Goal: Task Accomplishment & Management: Complete application form

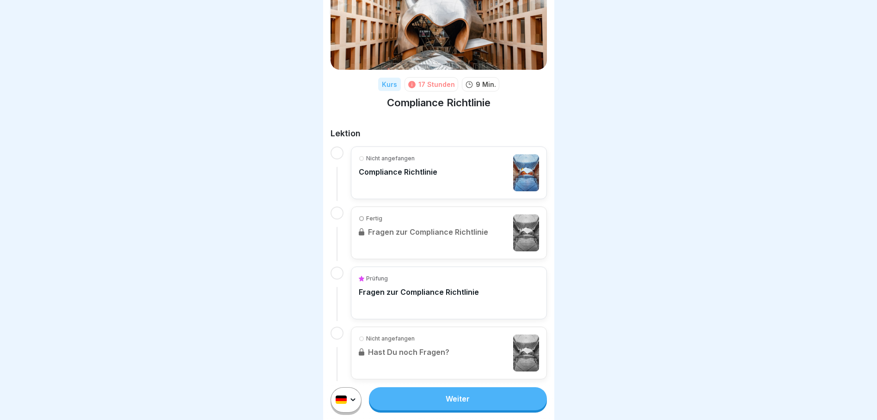
scroll to position [66, 0]
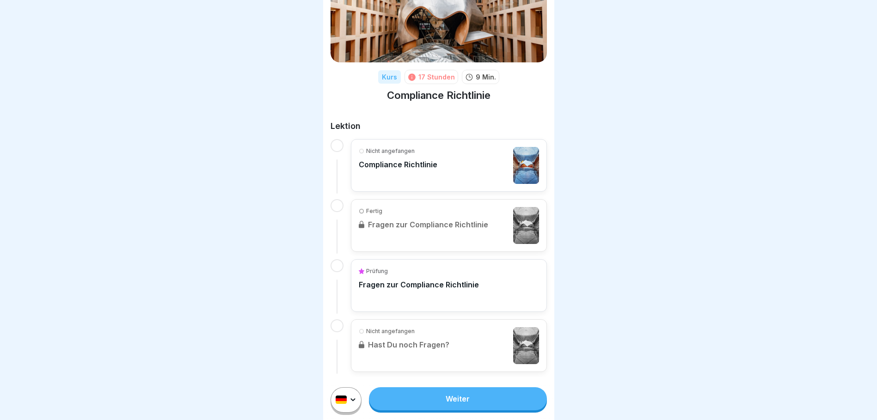
click at [418, 169] on div "Nicht angefangen Compliance Richtlinie" at bounding box center [398, 165] width 79 height 37
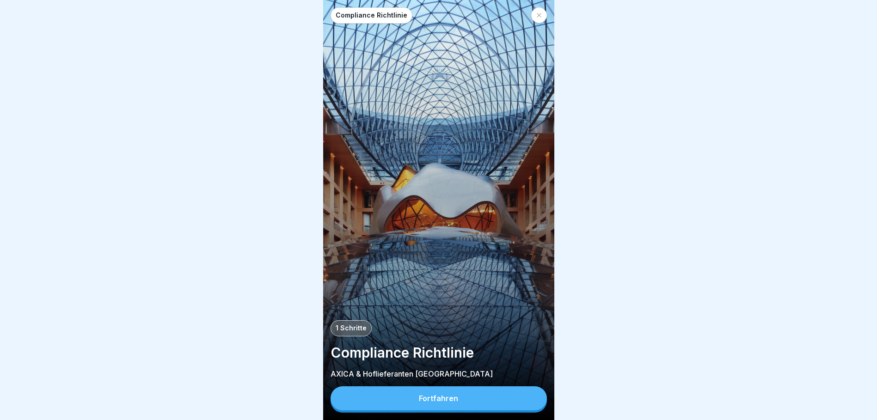
scroll to position [7, 0]
click at [436, 283] on div "Fortfahren" at bounding box center [438, 398] width 39 height 8
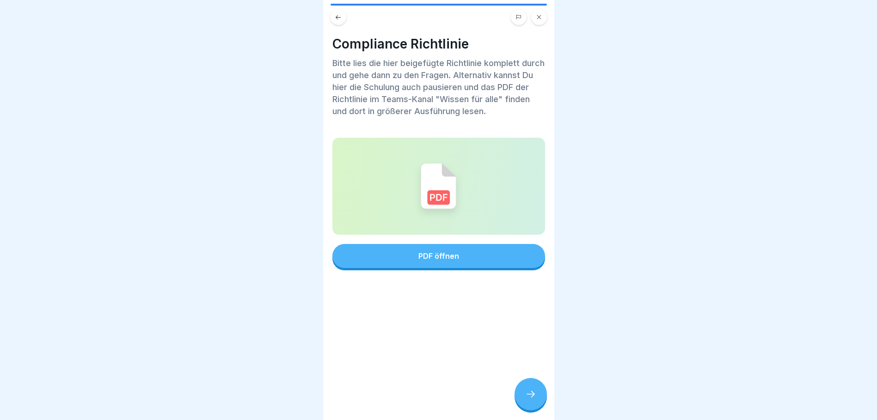
click at [426, 255] on button "PDF öffnen" at bounding box center [438, 256] width 213 height 24
click at [536, 283] on div at bounding box center [531, 394] width 32 height 32
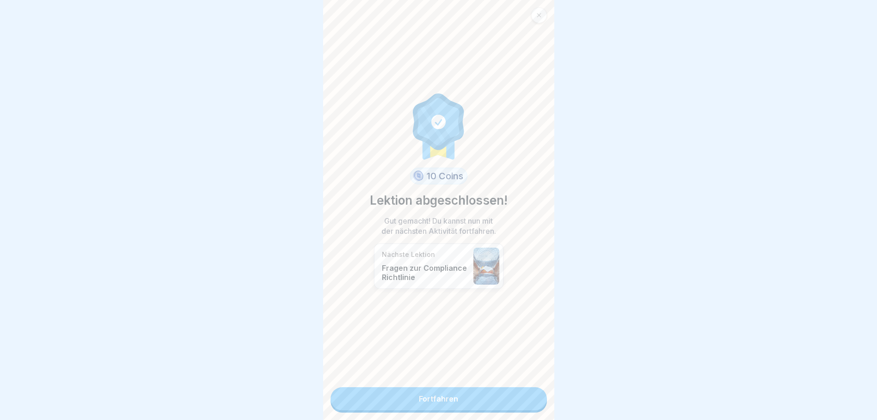
click at [474, 283] on link "Fortfahren" at bounding box center [439, 398] width 216 height 23
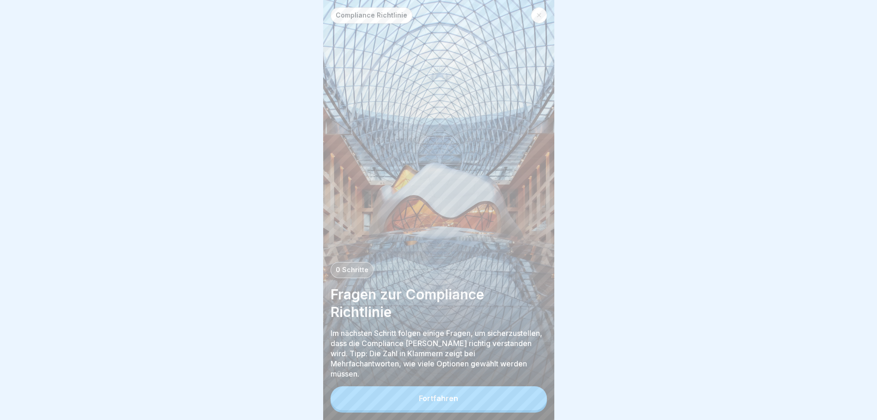
scroll to position [7, 0]
click at [467, 283] on button "Fortfahren" at bounding box center [439, 399] width 216 height 24
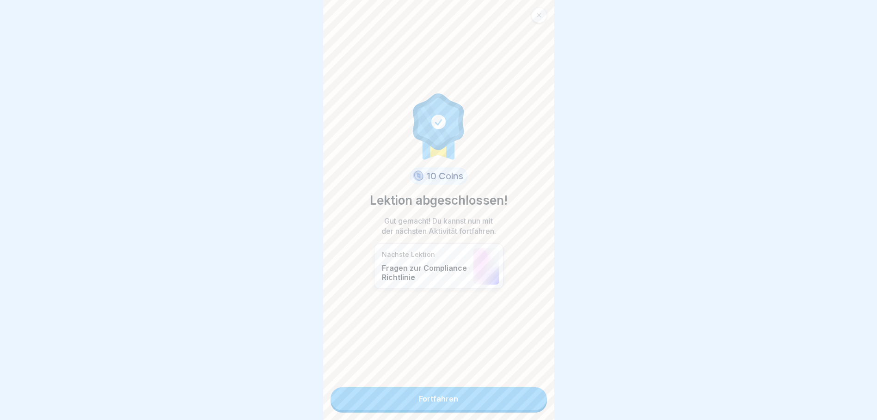
click at [467, 283] on link "Fortfahren" at bounding box center [439, 398] width 216 height 23
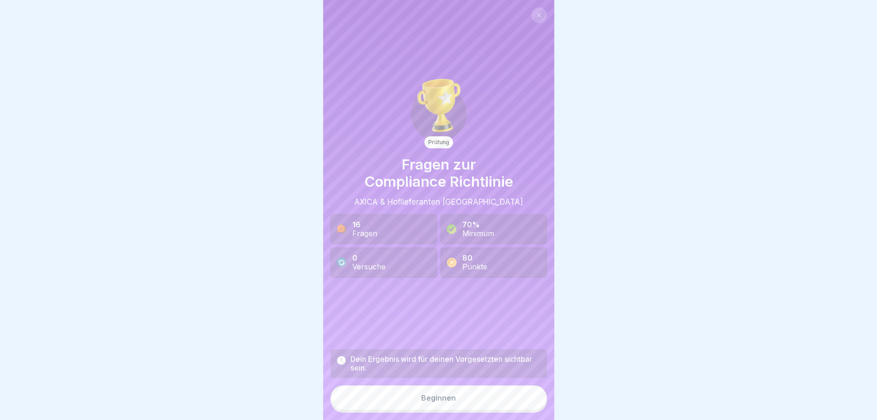
scroll to position [7, 0]
click at [448, 283] on div "Beginnen" at bounding box center [438, 398] width 35 height 8
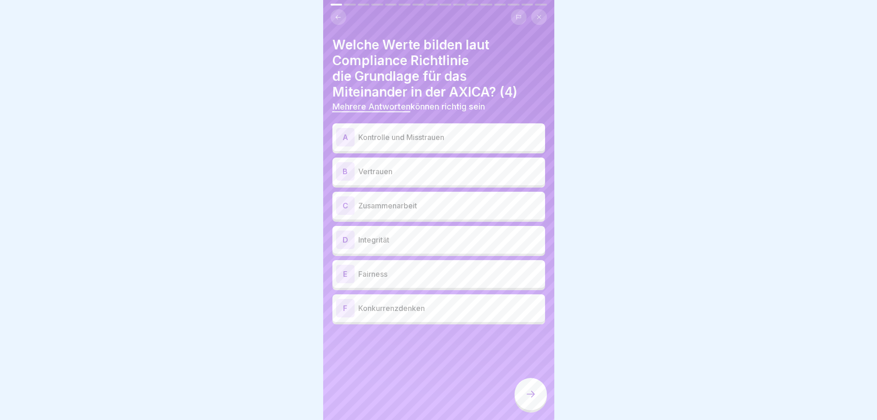
click at [393, 167] on p "Vertrauen" at bounding box center [449, 171] width 183 height 11
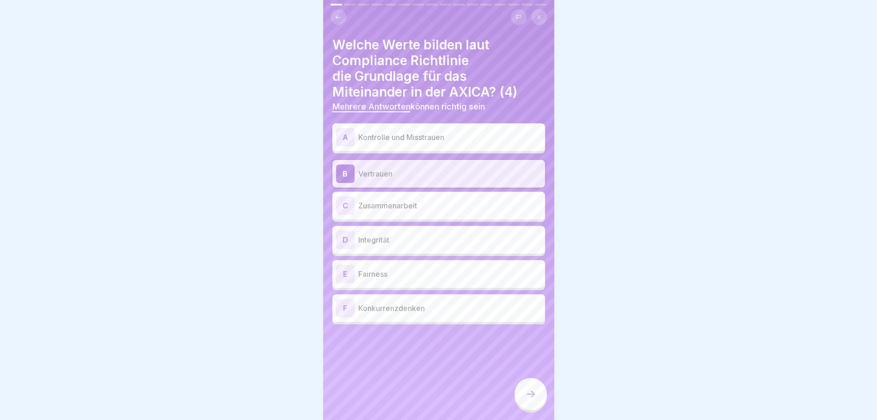
click at [410, 200] on p "Zusammenarbeit" at bounding box center [449, 205] width 183 height 11
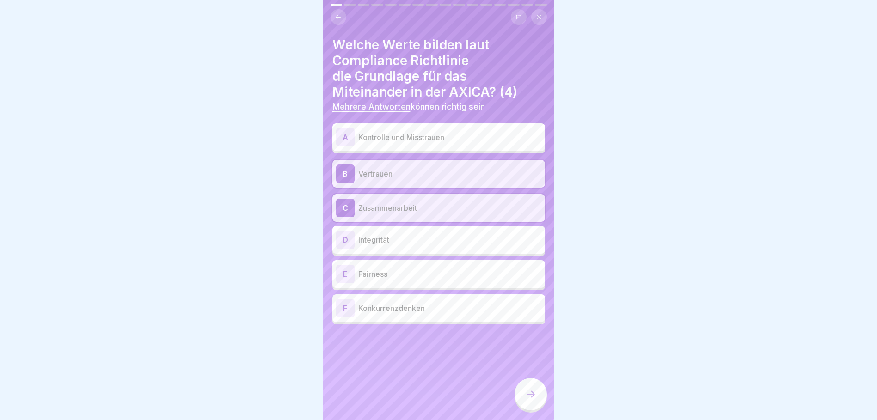
click at [415, 234] on p "Integrität" at bounding box center [449, 239] width 183 height 11
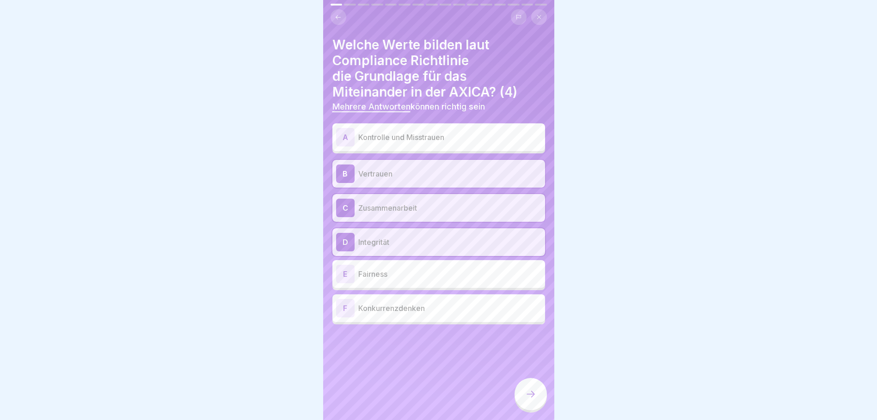
click at [406, 275] on div "E Fairness" at bounding box center [438, 274] width 205 height 18
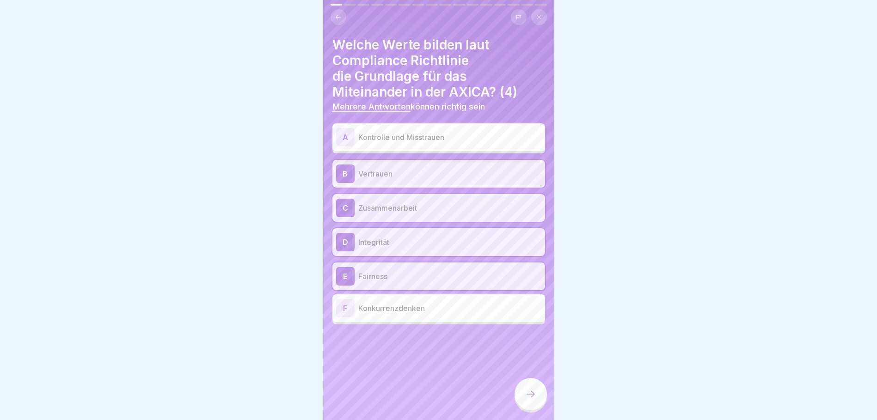
click at [529, 283] on div at bounding box center [531, 394] width 32 height 32
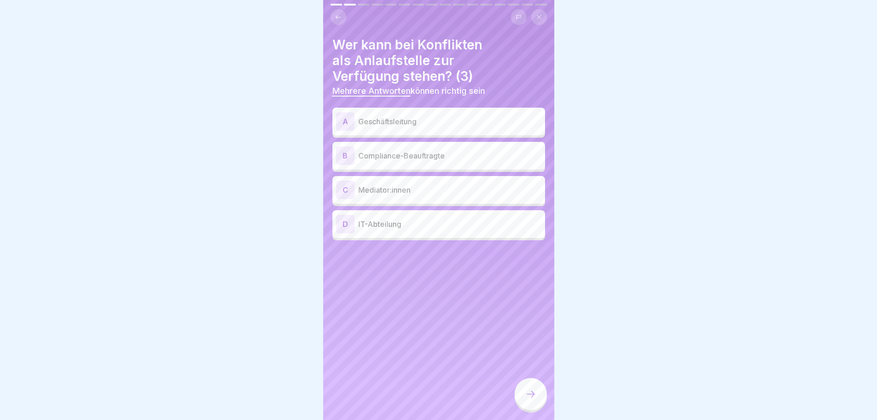
click at [406, 187] on p "Mediator:innen" at bounding box center [449, 189] width 183 height 11
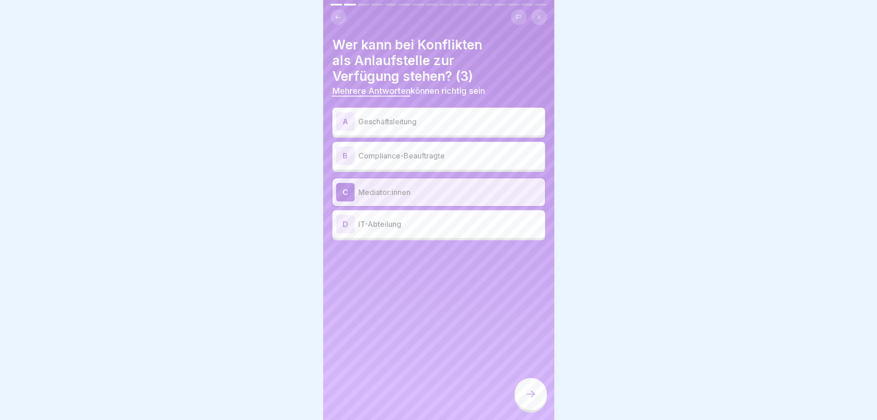
click at [451, 153] on p "Compliance-Beauftragte" at bounding box center [449, 155] width 183 height 11
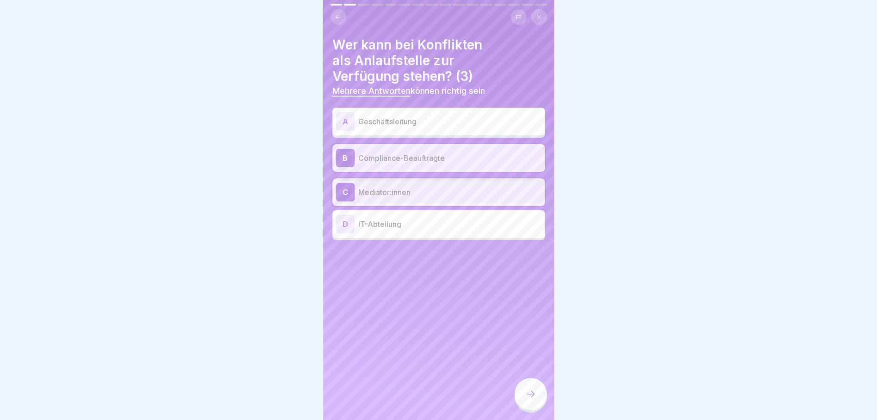
click at [410, 120] on p "Geschäftsleitung" at bounding box center [449, 121] width 183 height 11
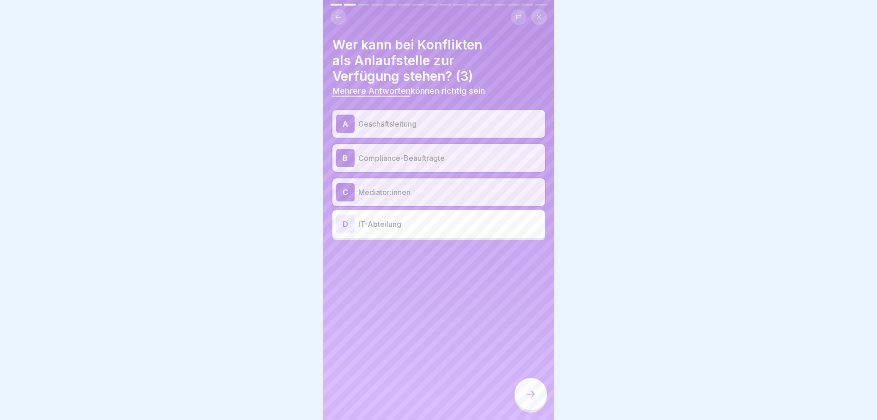
click at [542, 283] on div at bounding box center [531, 394] width 32 height 32
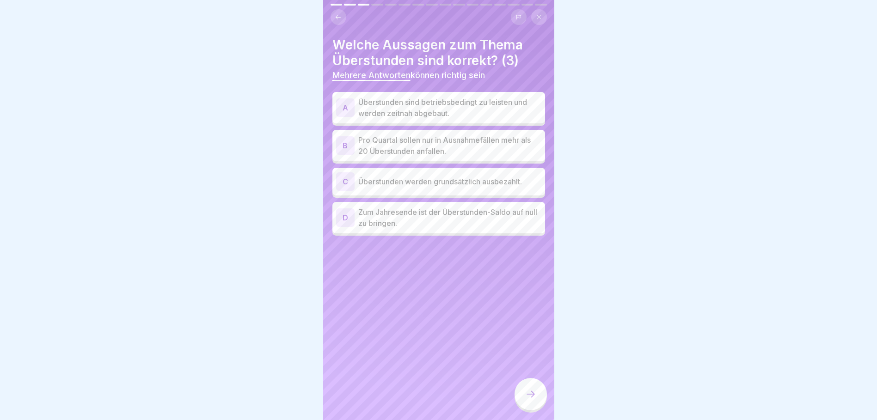
click at [418, 142] on p "Pro Quartal sollen nur in Ausnahmefällen mehr als 20 Überstunden anfallen." at bounding box center [449, 146] width 183 height 22
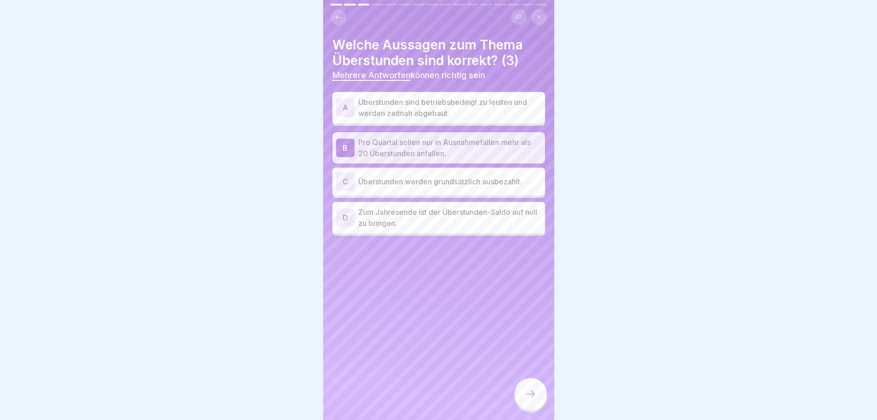
click at [442, 223] on div "D Zum Jahresende ist der Überstunden-Saldo auf null zu bringen." at bounding box center [438, 217] width 213 height 31
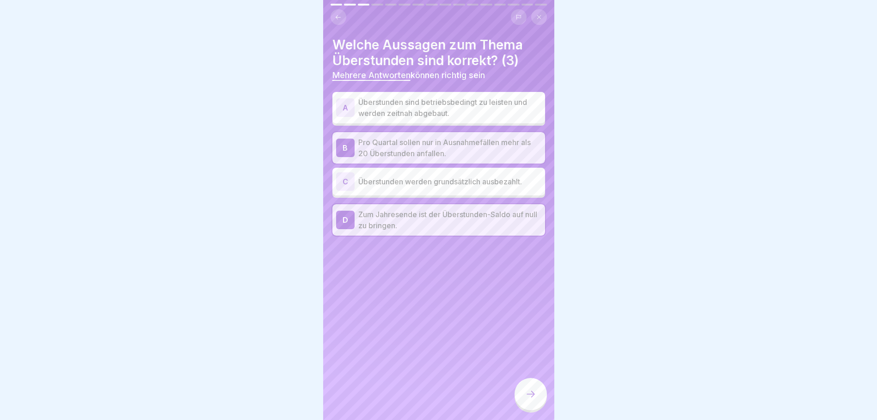
click at [425, 97] on p "Überstunden sind betriebsbedingt zu leisten und werden zeitnah abgebaut." at bounding box center [449, 108] width 183 height 22
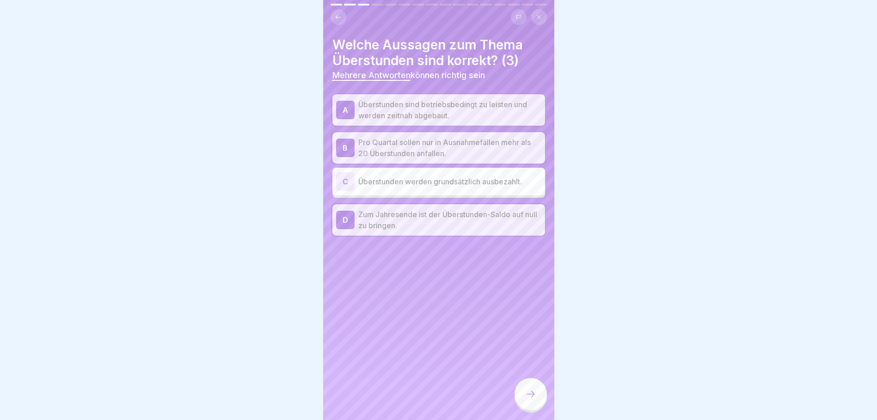
click at [520, 283] on div at bounding box center [531, 394] width 32 height 32
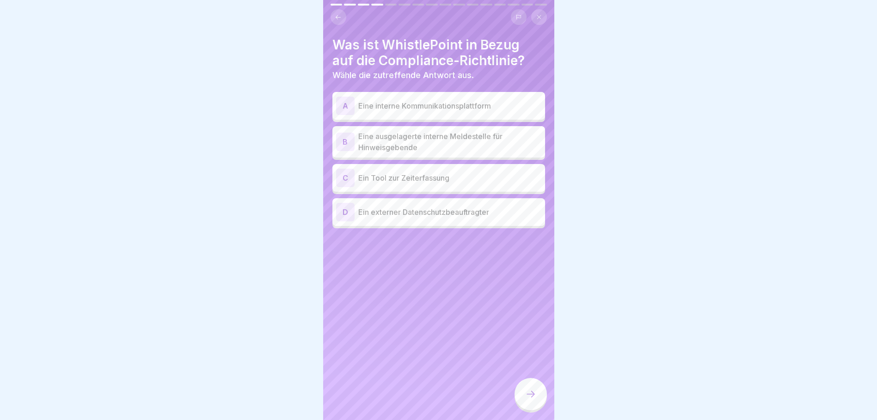
click at [476, 139] on p "Eine ausgelagerte interne Meldestelle für Hinweisgebende" at bounding box center [449, 142] width 183 height 22
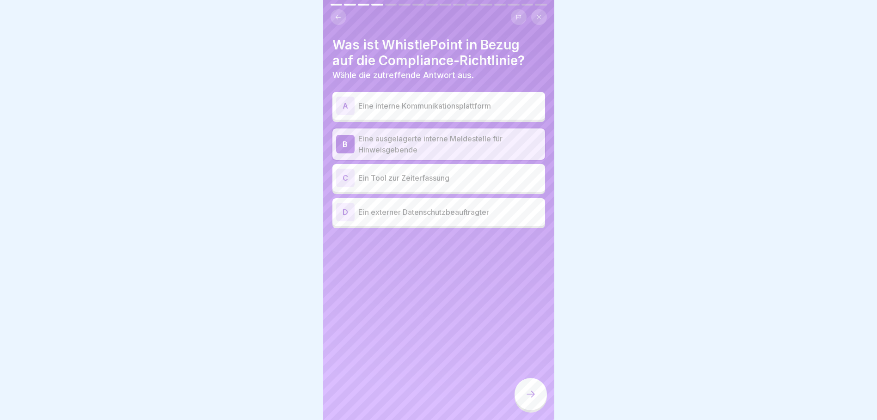
click at [533, 283] on div at bounding box center [531, 394] width 32 height 32
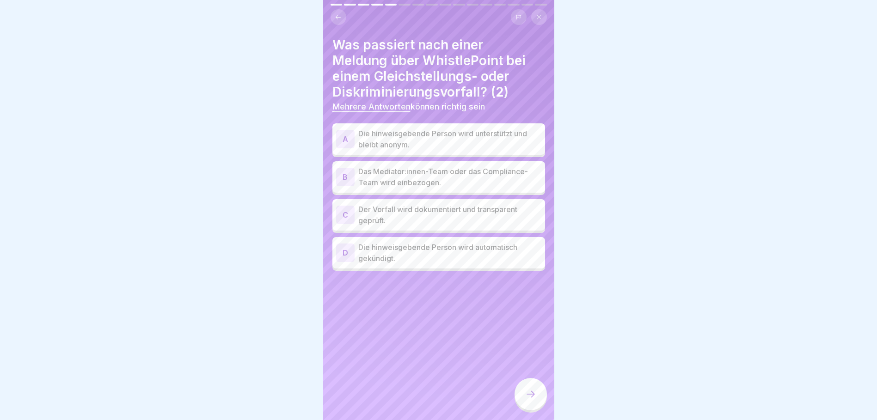
click at [472, 135] on p "Die hinweisgebende Person wird unterstützt und bleibt anonym." at bounding box center [449, 139] width 183 height 22
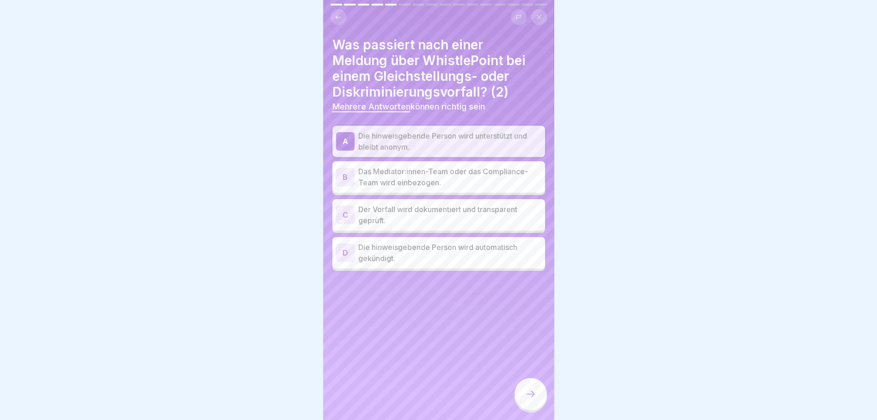
click at [479, 166] on p "Das Mediator:innen-Team oder das Compliance-Team wird einbezogen." at bounding box center [449, 177] width 183 height 22
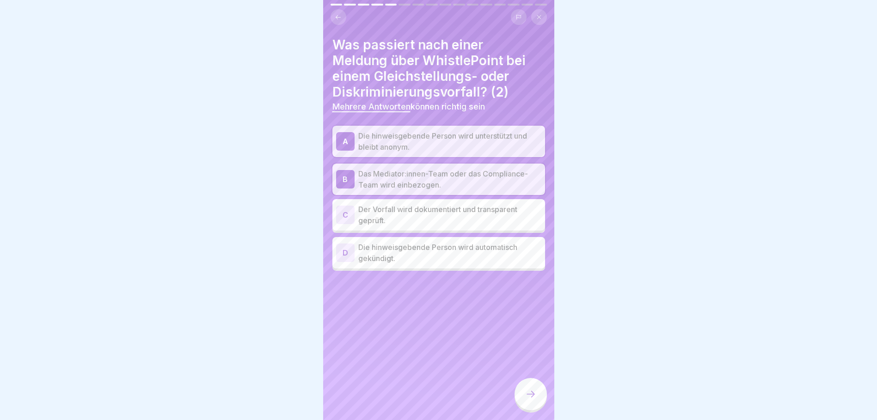
click at [478, 209] on p "Der Vorfall wird dokumentiert und transparent geprüft." at bounding box center [449, 215] width 183 height 22
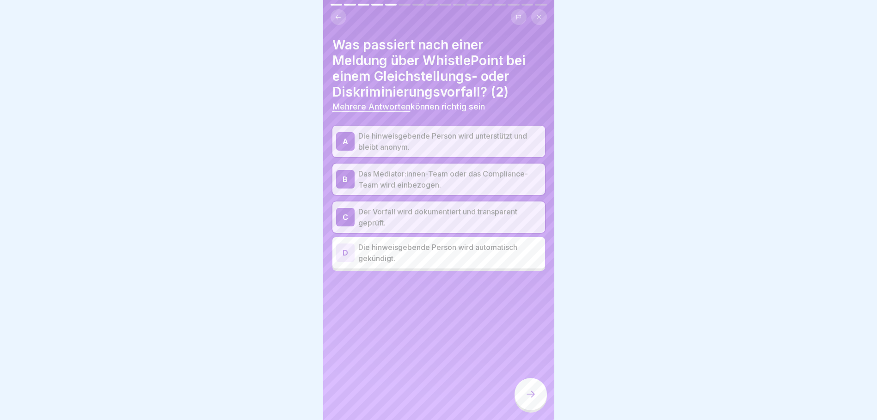
click at [534, 283] on icon at bounding box center [531, 394] width 8 height 6
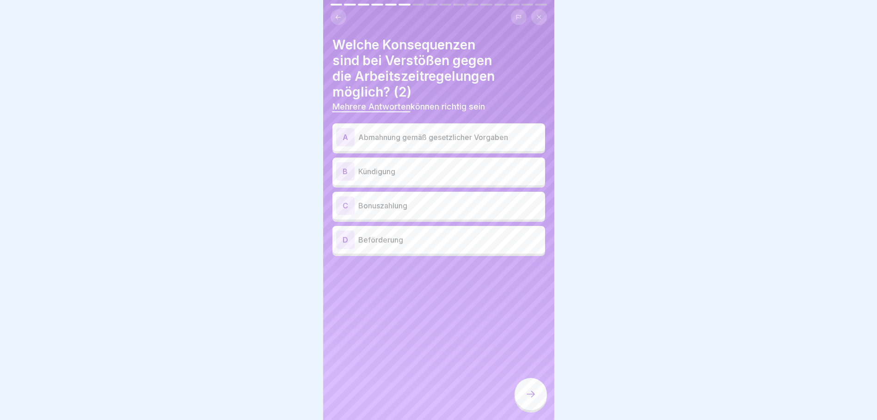
click at [410, 134] on p "Abmahnung gemäß gesetzlicher Vorgaben" at bounding box center [449, 137] width 183 height 11
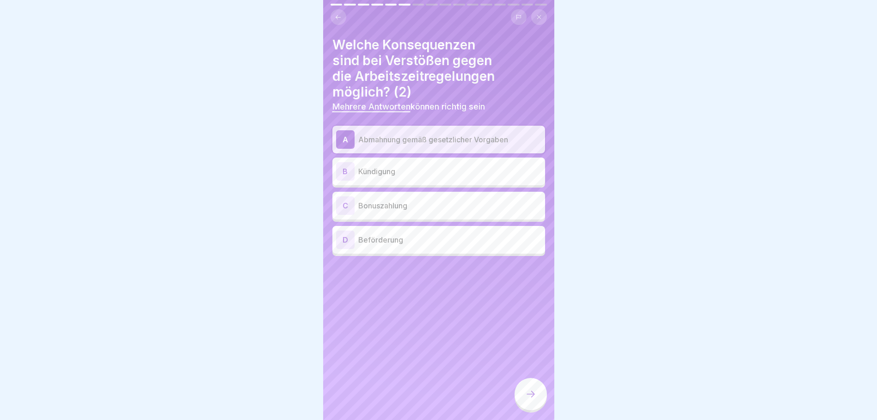
click at [424, 167] on p "Kündigung" at bounding box center [449, 171] width 183 height 11
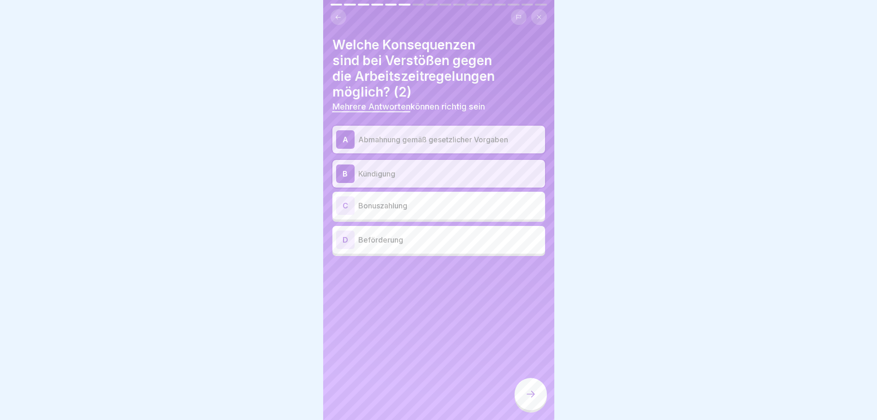
click at [520, 283] on div at bounding box center [531, 394] width 32 height 32
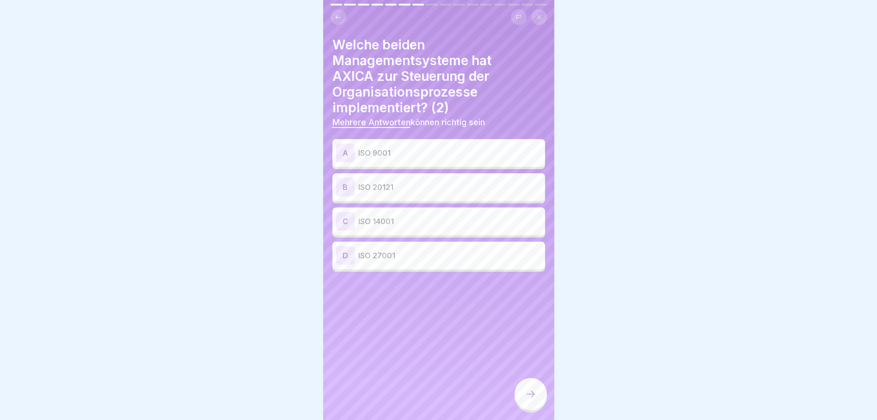
click at [416, 182] on p "ISO 20121" at bounding box center [449, 187] width 183 height 11
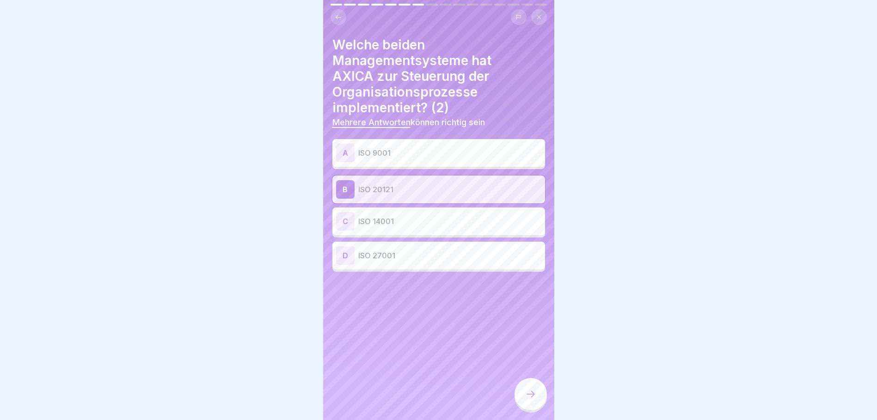
click at [406, 155] on div "A ISO 9001" at bounding box center [438, 153] width 205 height 18
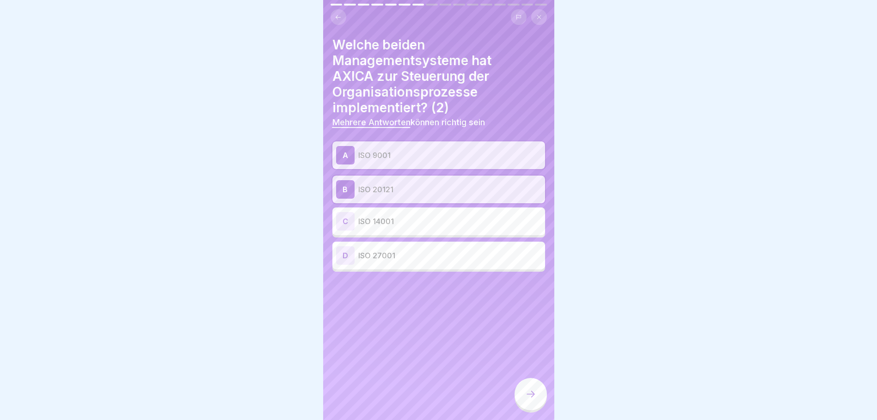
click at [535, 283] on icon at bounding box center [530, 394] width 11 height 11
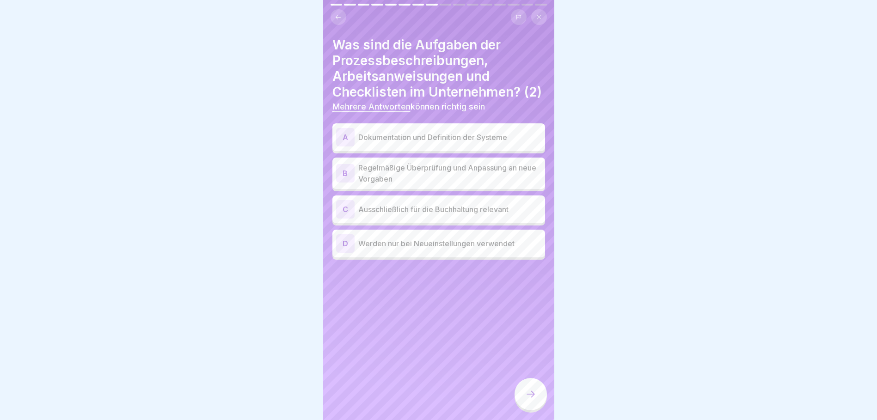
click at [441, 143] on p "Dokumentation und Definition der Systeme" at bounding box center [449, 137] width 183 height 11
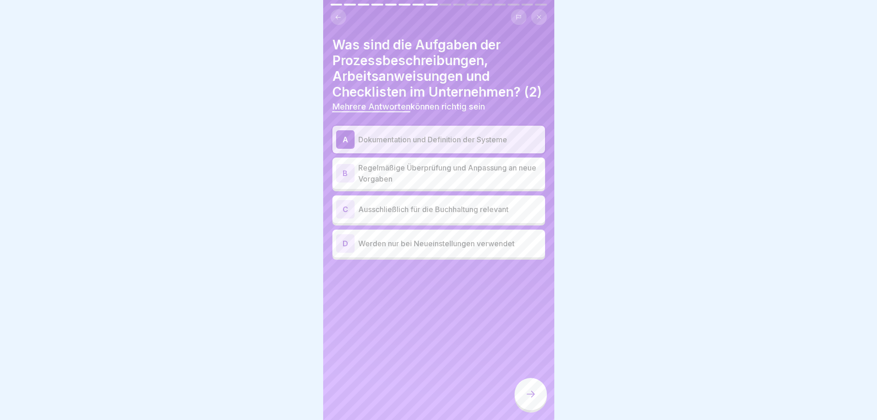
click at [442, 184] on p "Regelmäßige Überprüfung und Anpassung an neue Vorgaben" at bounding box center [449, 173] width 183 height 22
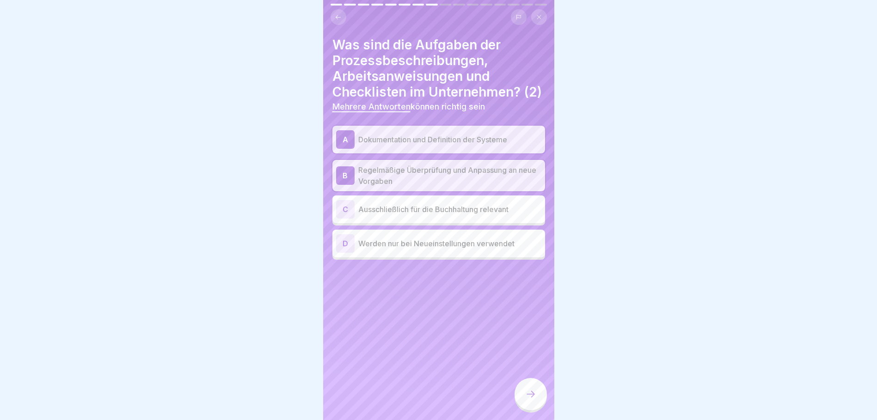
click at [534, 283] on icon at bounding box center [530, 394] width 11 height 11
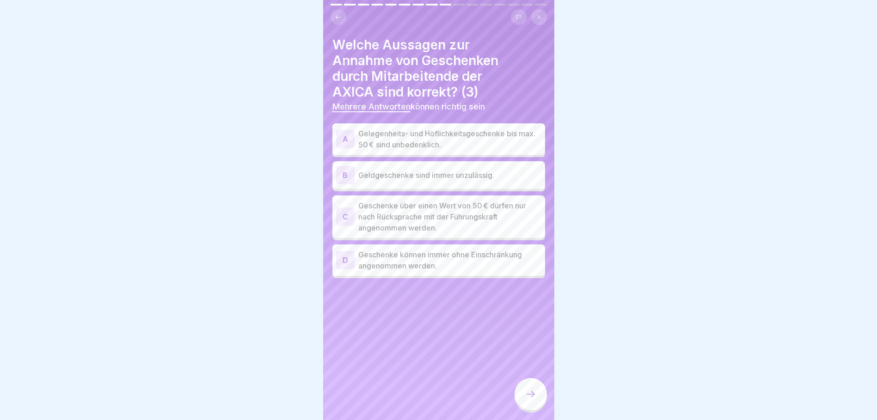
click at [463, 217] on p "Geschenke über einen Wert von 50 € dürfen nur nach Rücksprache mit der Führungs…" at bounding box center [449, 216] width 183 height 33
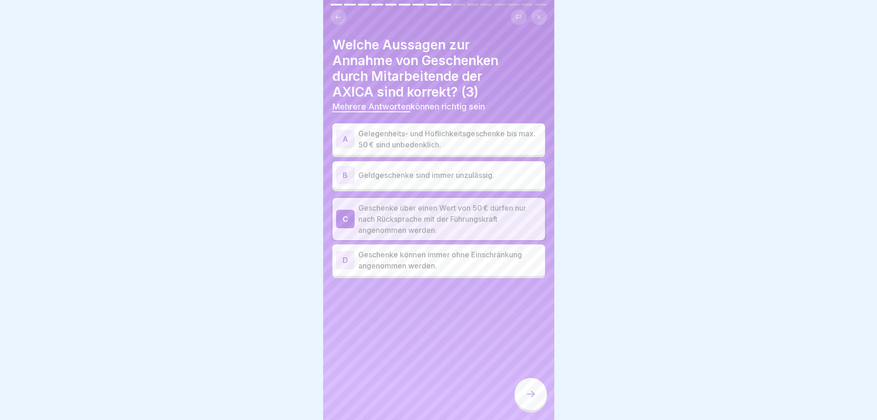
click at [473, 133] on p "Gelegenheits- und Höflichkeitsgeschenke bis max. 50 € sind unbedenklich." at bounding box center [449, 139] width 183 height 22
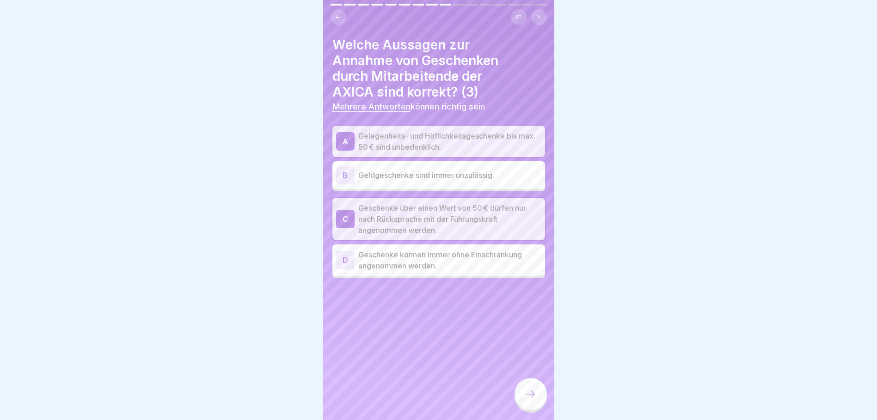
click at [545, 283] on div at bounding box center [531, 394] width 32 height 32
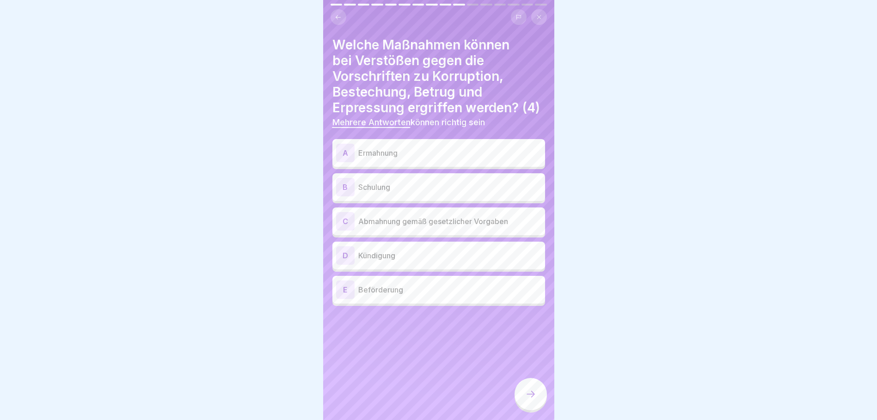
click at [456, 227] on p "Abmahnung gemäß gesetzlicher Vorgaben" at bounding box center [449, 221] width 183 height 11
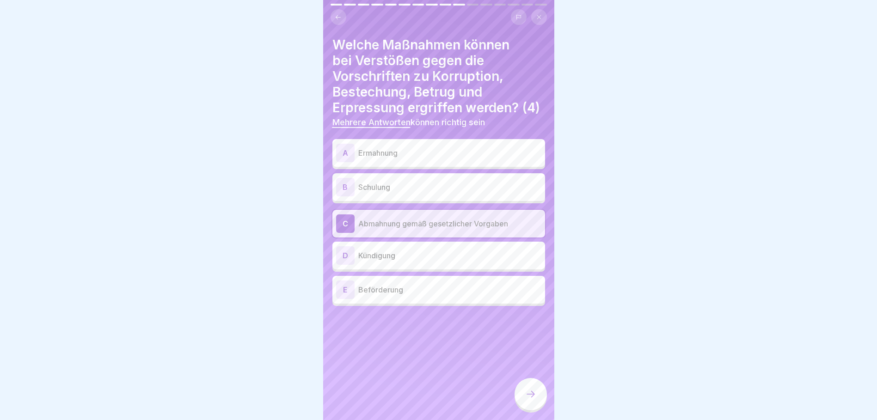
click at [451, 265] on div "D Kündigung" at bounding box center [438, 255] width 205 height 18
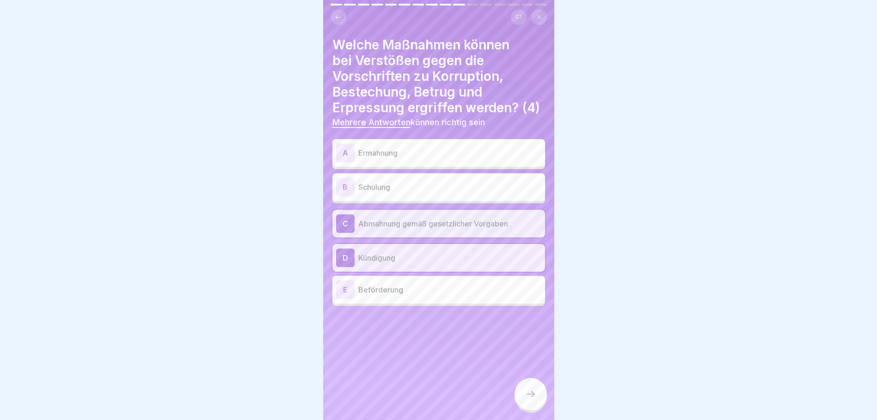
click at [421, 159] on p "Ermahnung" at bounding box center [449, 152] width 183 height 11
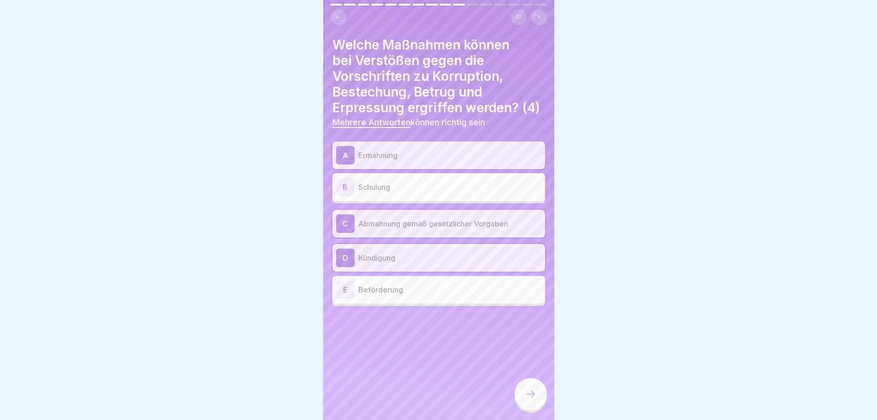
click at [532, 283] on icon at bounding box center [530, 394] width 11 height 11
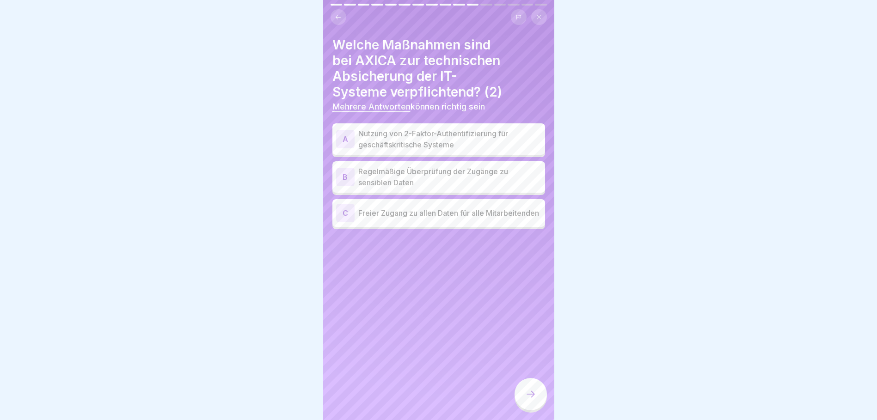
click at [448, 139] on p "Nutzung von 2-Faktor-Authentifizierung für geschäftskritische Systeme" at bounding box center [449, 139] width 183 height 22
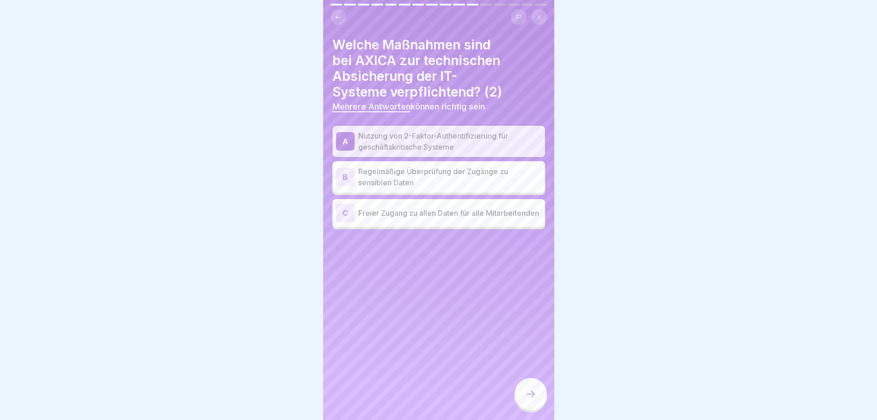
click at [458, 179] on p "Regelmäßige Überprüfung der Zugänge zu sensiblen Daten" at bounding box center [449, 177] width 183 height 22
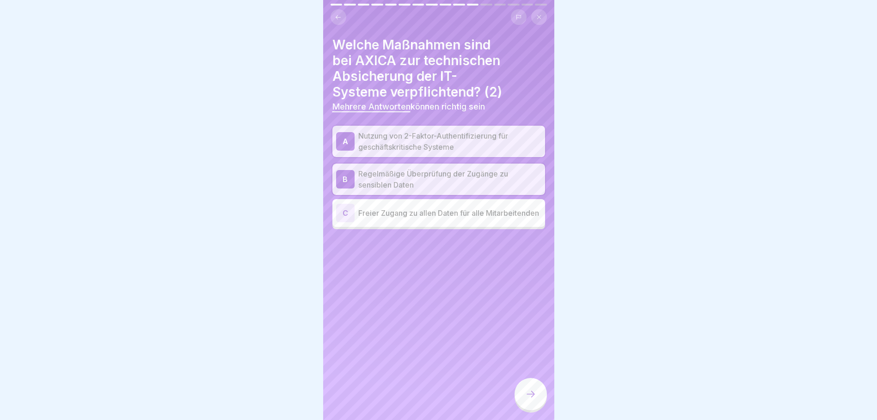
drag, startPoint x: 527, startPoint y: 392, endPoint x: 526, endPoint y: 386, distance: 6.0
click at [527, 283] on icon at bounding box center [530, 394] width 11 height 11
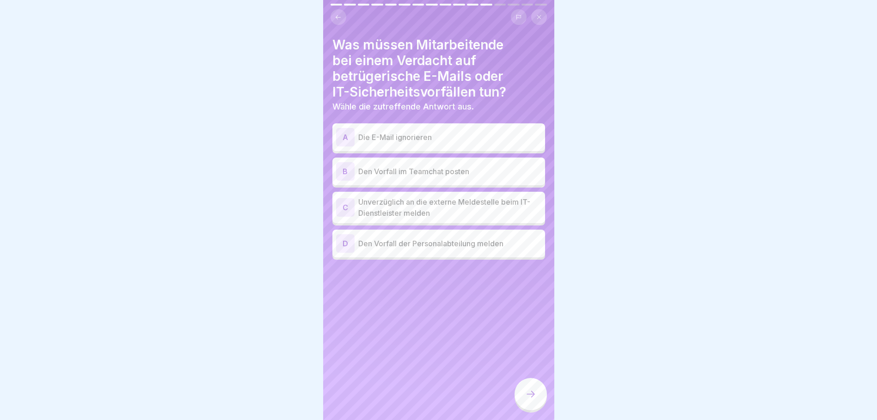
click at [481, 171] on div "B Den Vorfall im Teamchat posten" at bounding box center [438, 171] width 205 height 18
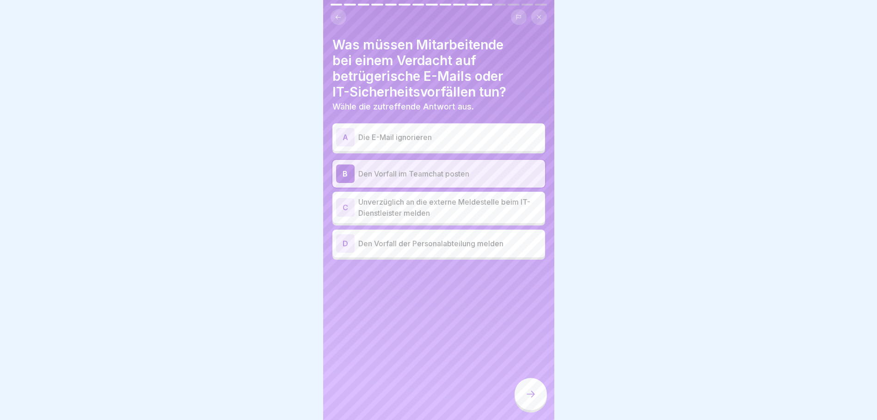
click at [489, 203] on p "Unverzüglich an die externe Meldestelle beim IT-Dienstleister melden" at bounding box center [449, 207] width 183 height 22
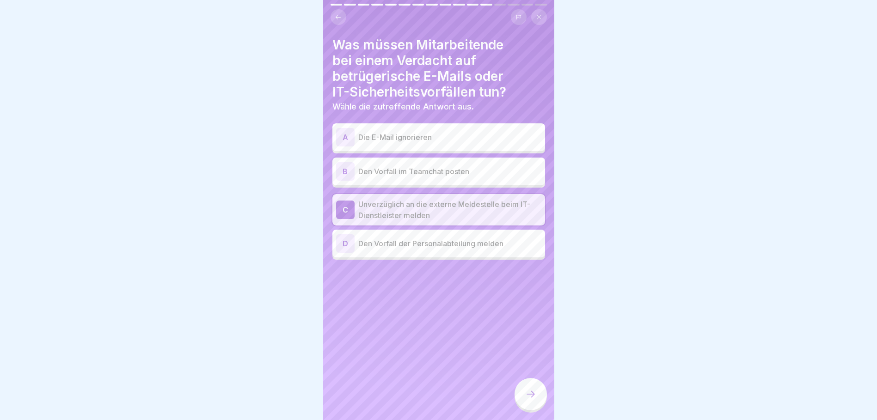
click at [447, 169] on p "Den Vorfall im Teamchat posten" at bounding box center [449, 171] width 183 height 11
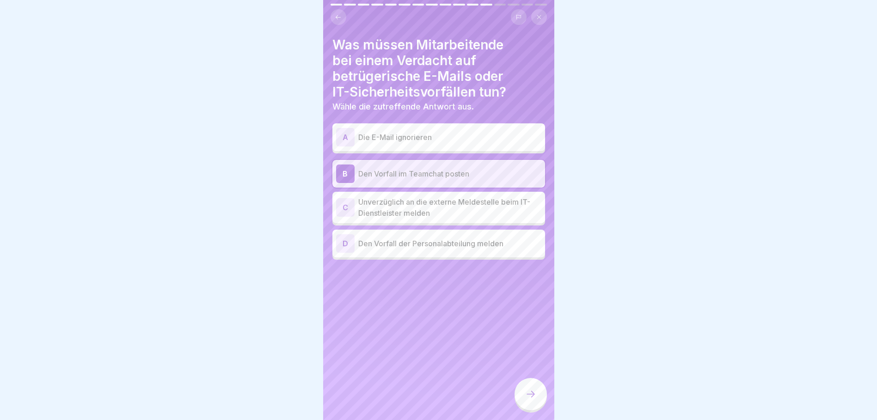
click at [467, 197] on p "Unverzüglich an die externe Meldestelle beim IT-Dienstleister melden" at bounding box center [449, 207] width 183 height 22
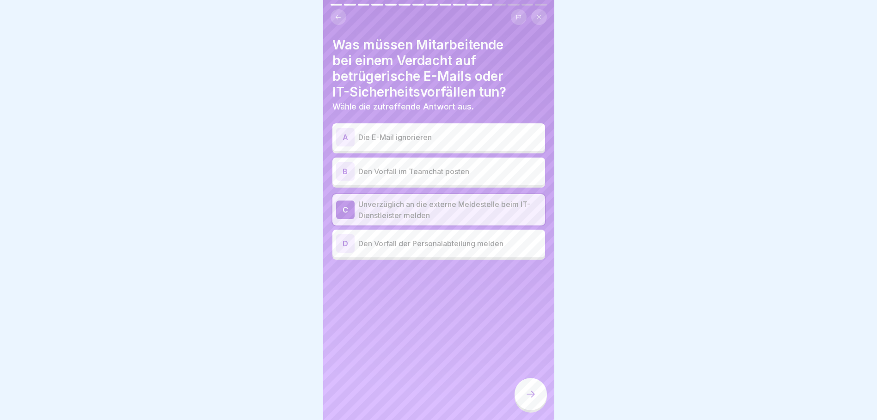
click at [537, 283] on div at bounding box center [531, 394] width 32 height 32
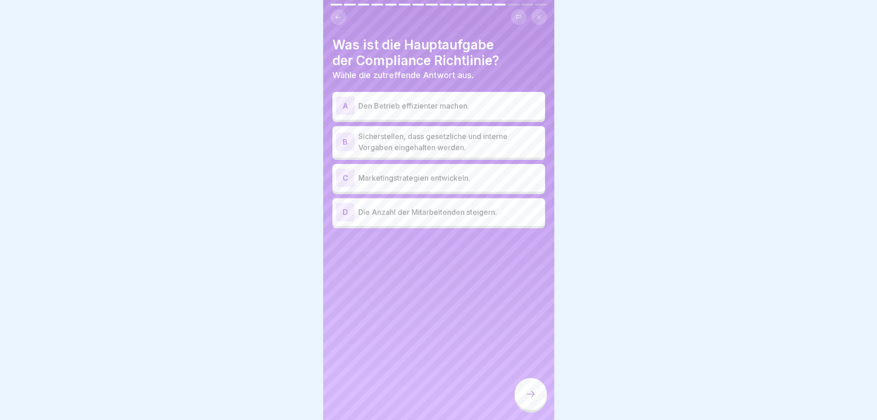
click at [483, 141] on p "Sicherstellen, dass gesetzliche und interne Vorgaben eingehalten werden." at bounding box center [449, 142] width 183 height 22
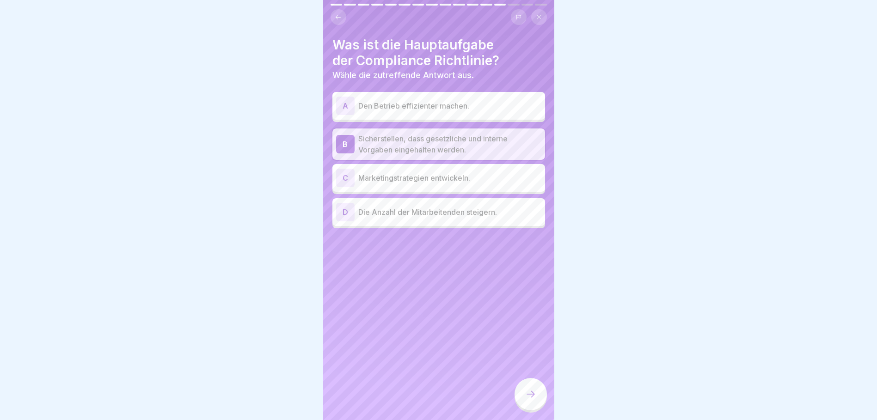
click at [537, 283] on div at bounding box center [531, 394] width 32 height 32
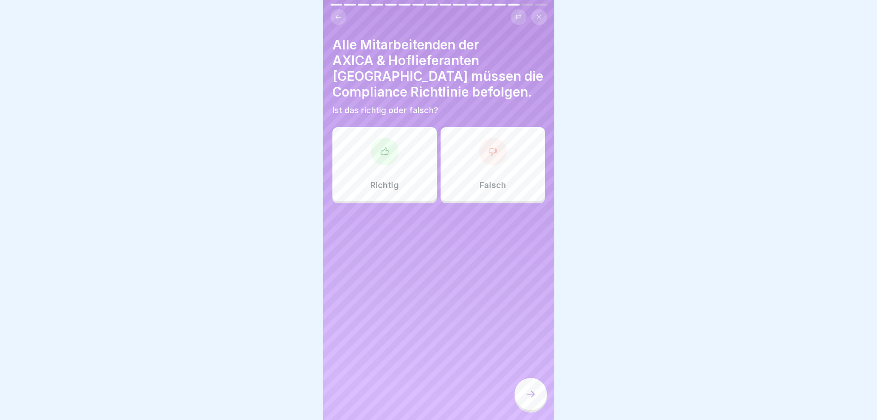
click at [416, 130] on div "Richtig" at bounding box center [384, 164] width 104 height 74
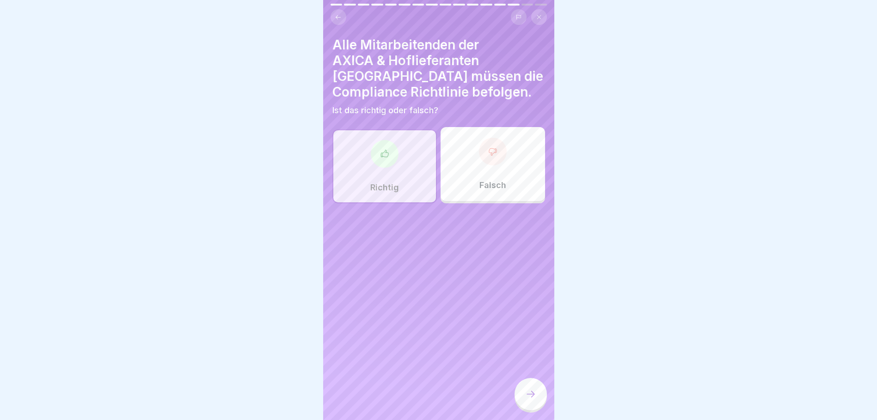
click at [387, 140] on div at bounding box center [385, 154] width 28 height 28
click at [533, 283] on div at bounding box center [531, 394] width 32 height 32
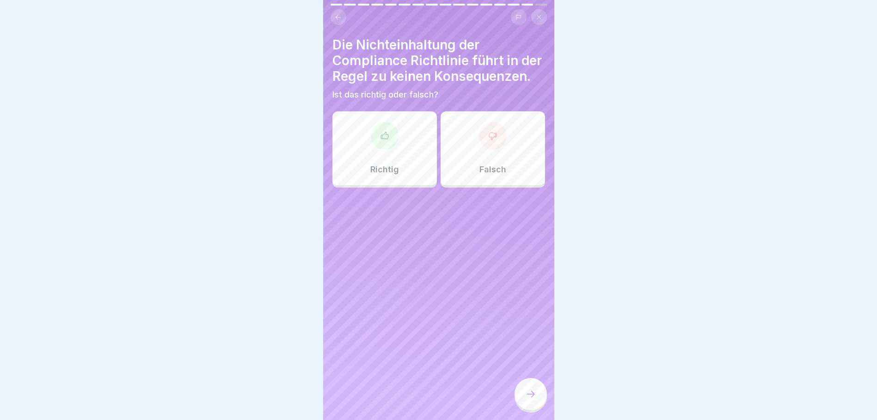
click at [495, 150] on div at bounding box center [493, 136] width 28 height 28
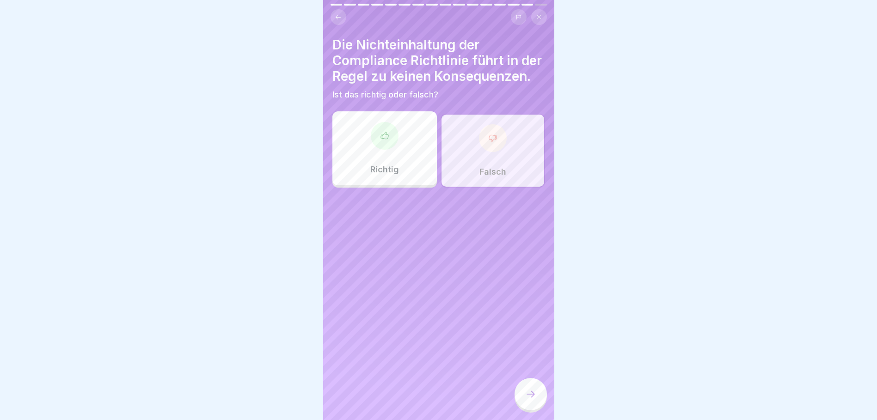
click at [542, 283] on div at bounding box center [531, 394] width 32 height 32
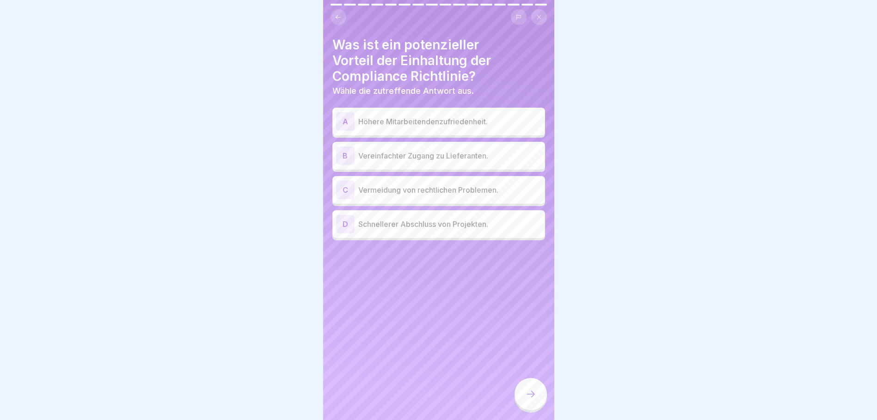
click at [509, 185] on p "Vermeidung von rechtlichen Problemen." at bounding box center [449, 189] width 183 height 11
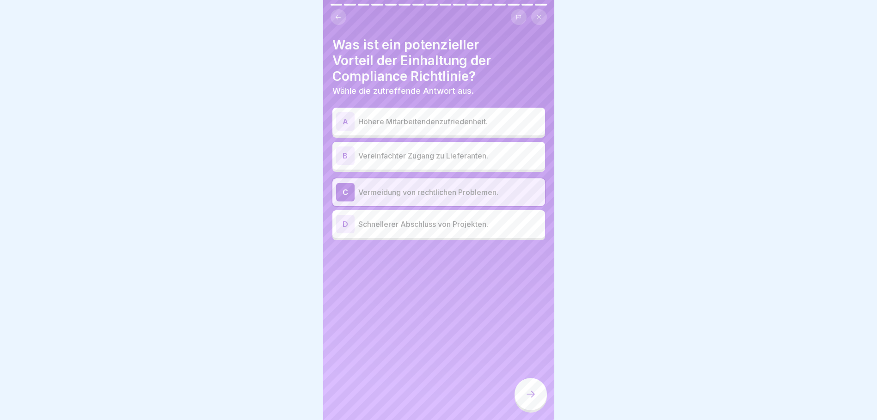
click at [532, 283] on icon at bounding box center [530, 394] width 11 height 11
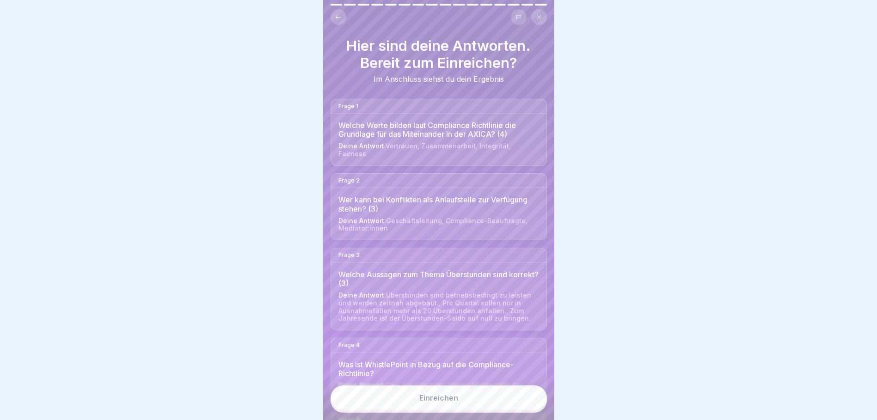
scroll to position [46, 0]
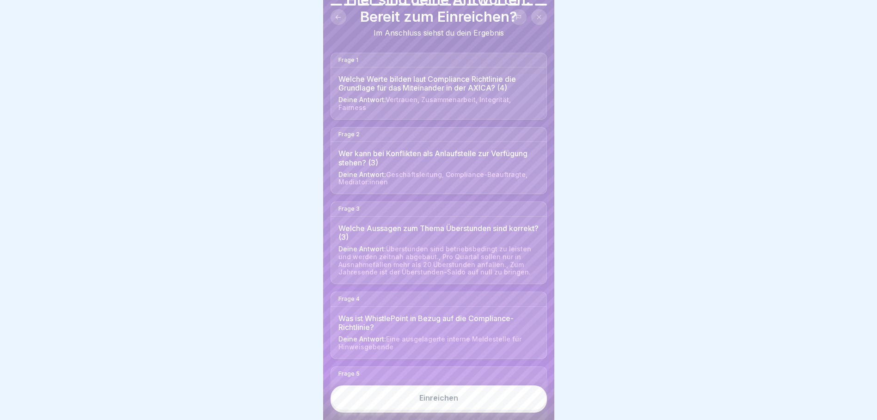
click at [457, 283] on div "Einreichen" at bounding box center [438, 398] width 39 height 8
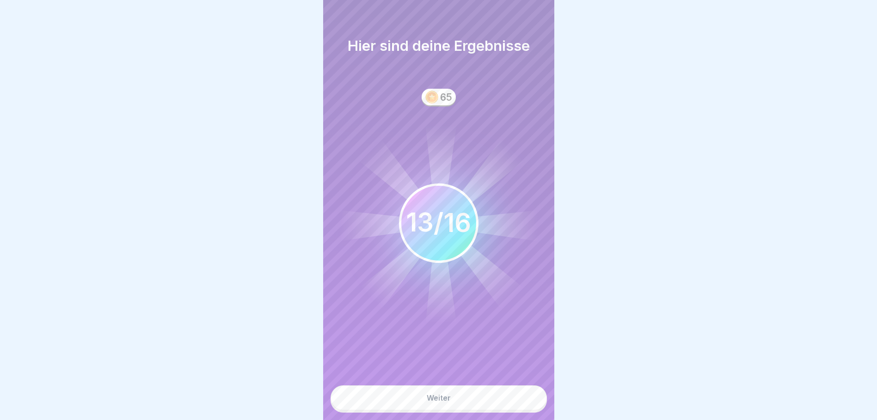
click at [452, 283] on button "Weiter" at bounding box center [439, 398] width 216 height 25
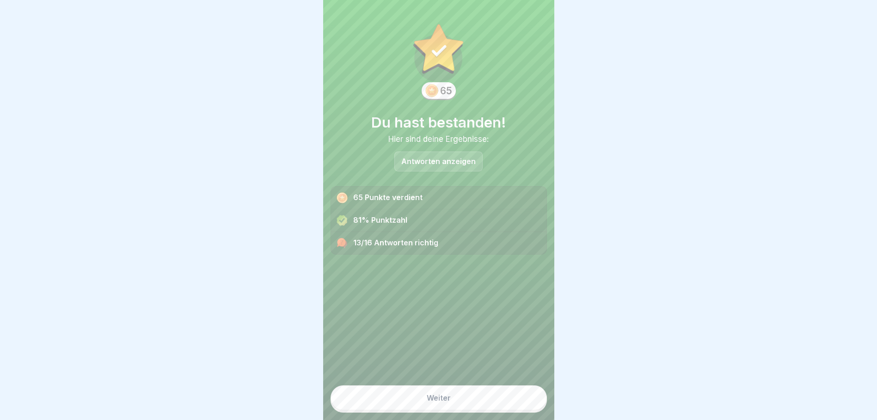
click at [452, 283] on button "Weiter" at bounding box center [439, 398] width 216 height 25
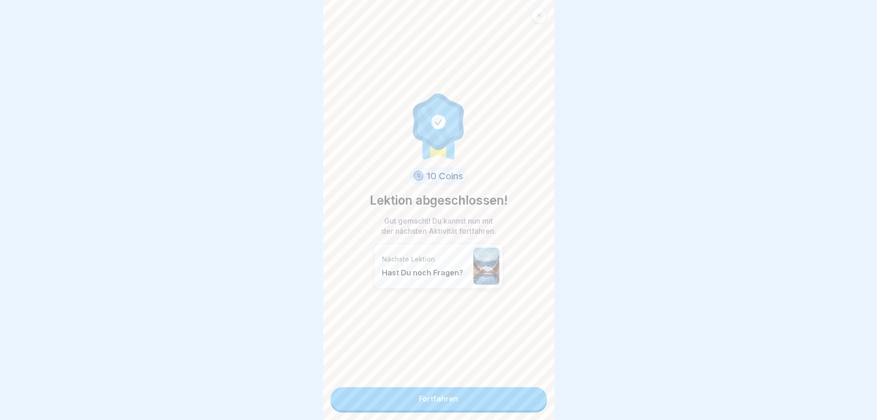
click at [442, 283] on link "Fortfahren" at bounding box center [439, 398] width 216 height 23
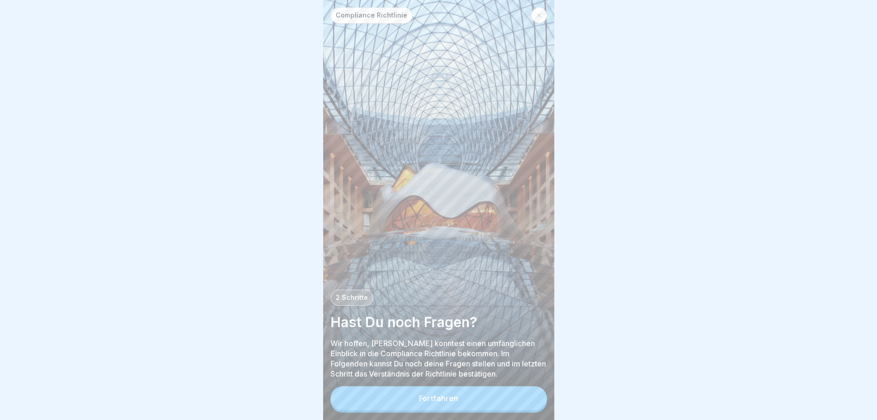
scroll to position [7, 0]
click at [454, 283] on button "Fortfahren" at bounding box center [439, 399] width 216 height 24
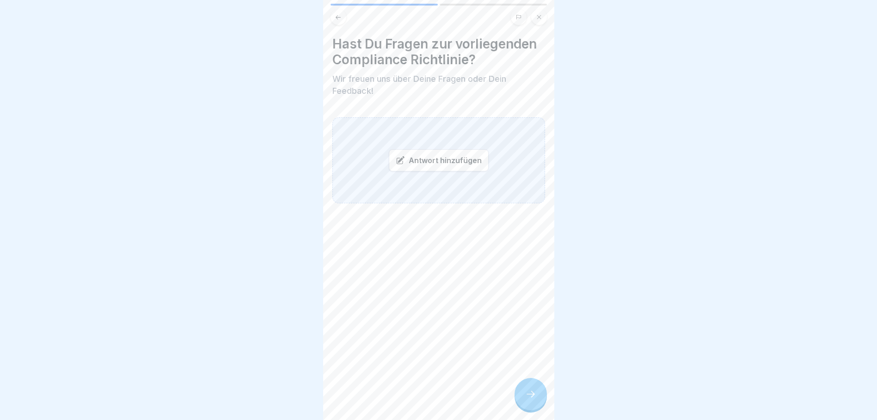
click at [534, 283] on div at bounding box center [531, 394] width 32 height 32
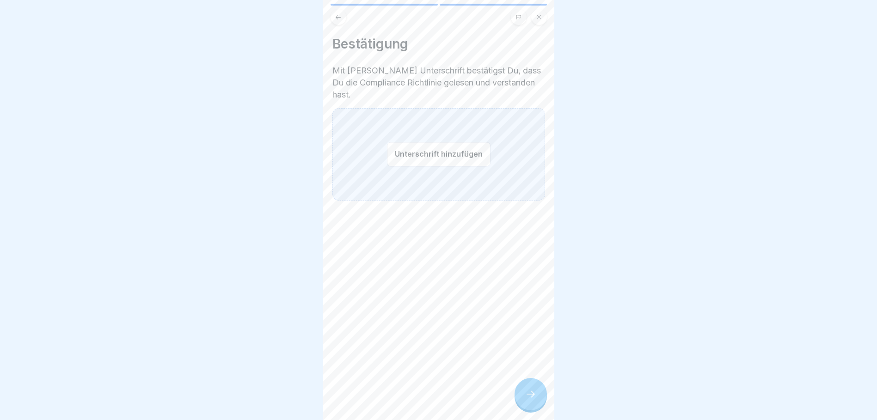
click at [442, 143] on button "Unterschrift hinzufügen" at bounding box center [439, 154] width 104 height 25
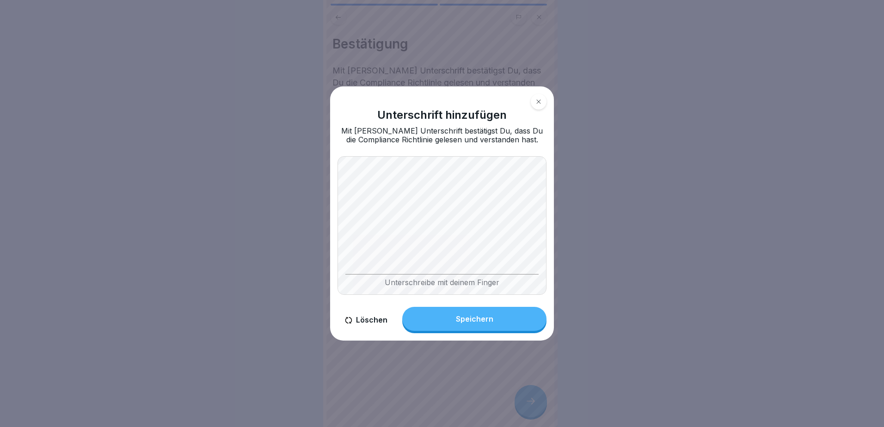
click at [365, 283] on button "Löschen" at bounding box center [366, 320] width 57 height 26
click at [497, 283] on button "Speichern" at bounding box center [474, 319] width 144 height 24
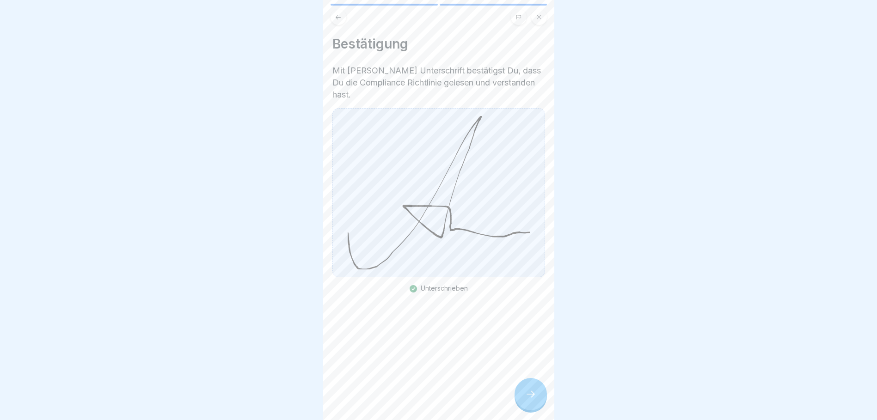
click at [528, 283] on icon at bounding box center [530, 394] width 11 height 11
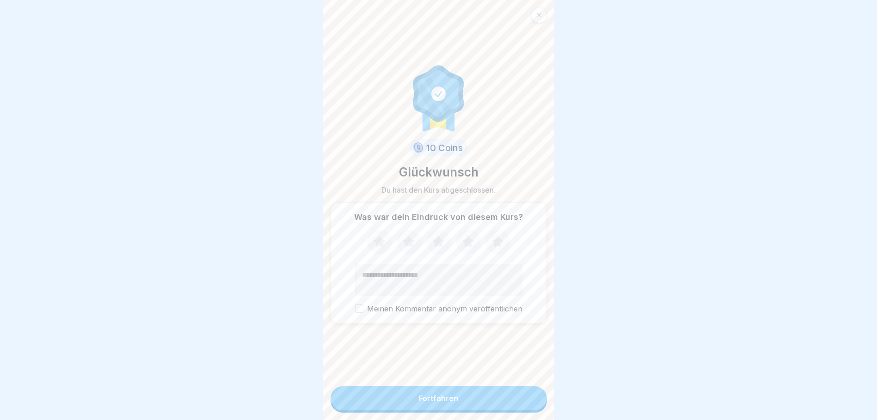
click at [464, 252] on icon at bounding box center [468, 242] width 25 height 24
click at [443, 283] on div "Fortfahren" at bounding box center [438, 398] width 39 height 8
